Goal: Find specific page/section: Find specific page/section

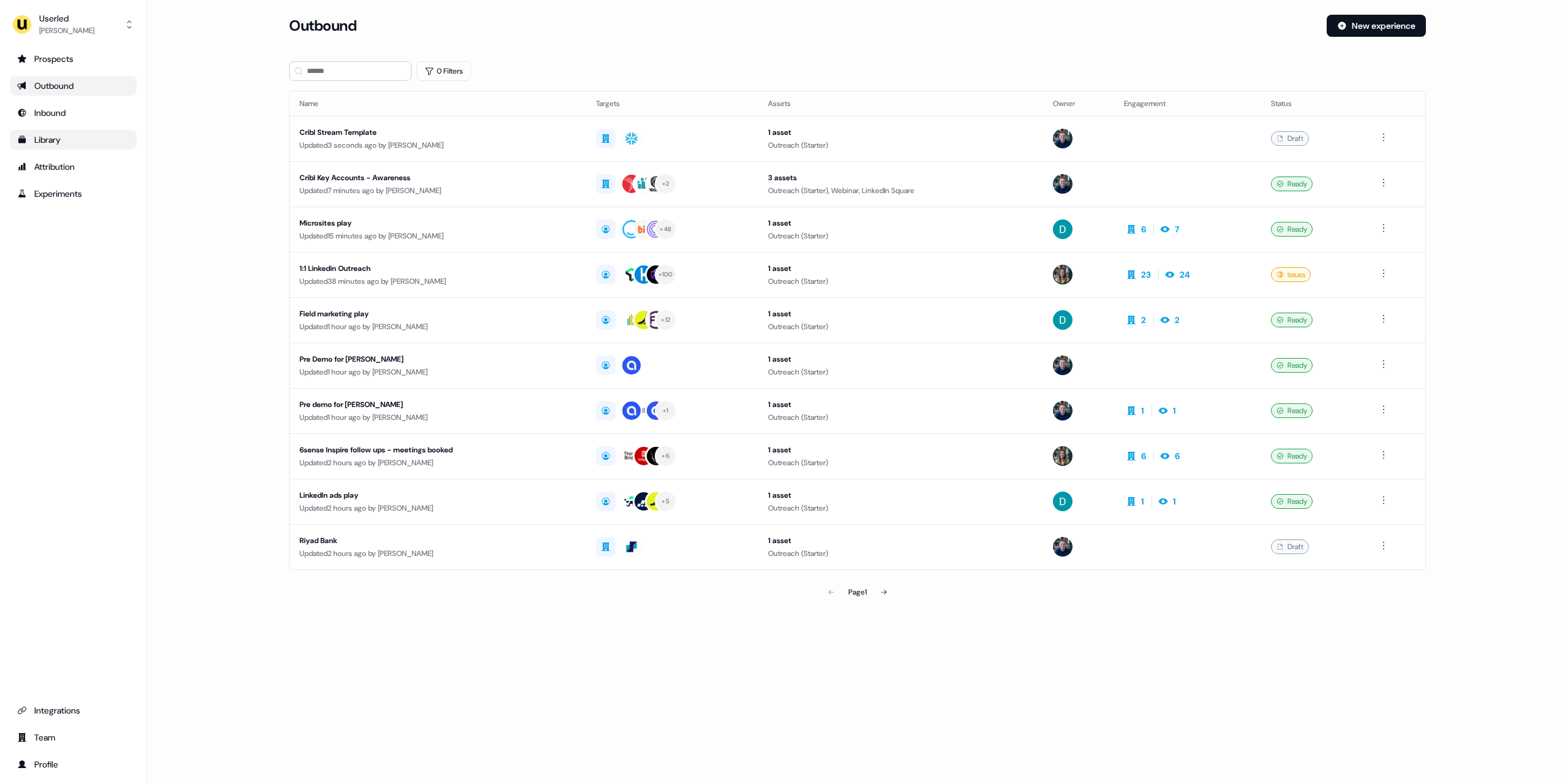
click at [85, 143] on div "Library" at bounding box center [73, 140] width 112 height 13
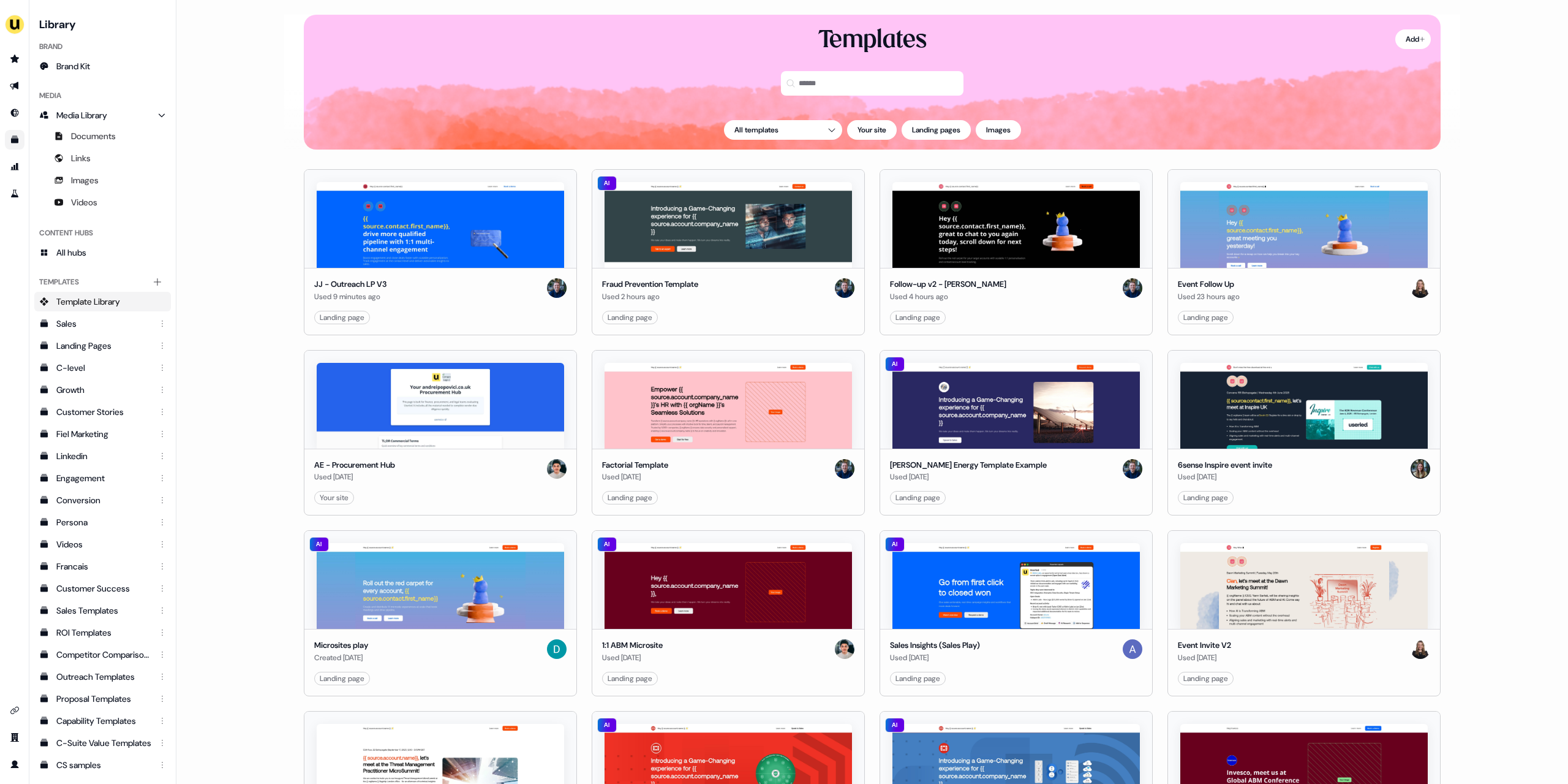
click at [231, 240] on main "Loading... Add Templates All templates Your site Landing pages Images JJ - Outr…" at bounding box center [872, 392] width 1392 height 784
click at [274, 288] on main "Loading... Add Templates All templates Your site Landing pages Images JJ - Outr…" at bounding box center [872, 392] width 1392 height 784
click at [1505, 198] on main "Loading... Add Templates All templates Your site Landing pages Images JJ - Outr…" at bounding box center [872, 392] width 1392 height 784
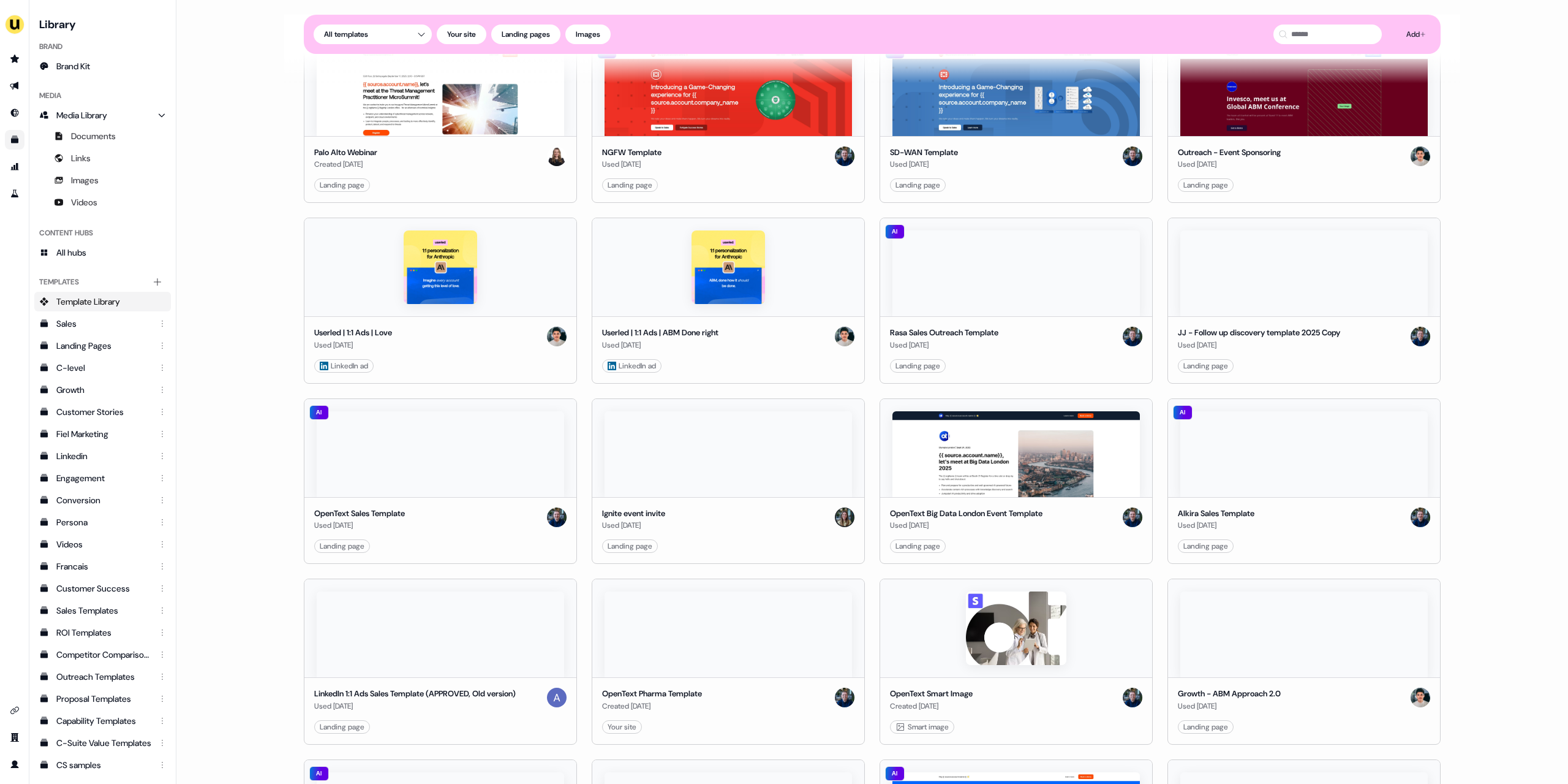
scroll to position [1016, 0]
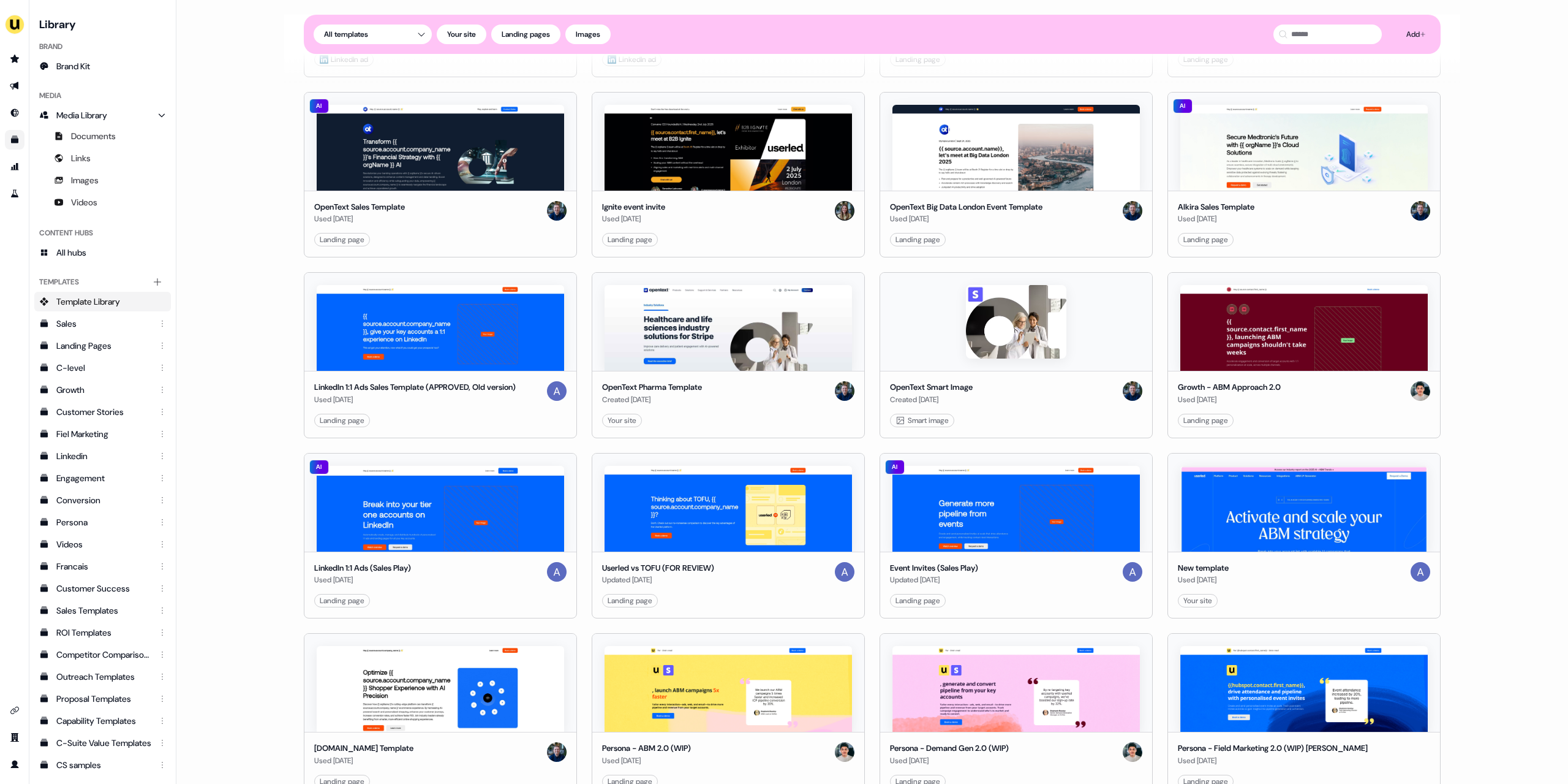
click at [280, 201] on main "Loading... Add Templates All templates Your site Landing pages Images JJ - Outr…" at bounding box center [872, 392] width 1392 height 784
